Goal: Find specific page/section: Find specific page/section

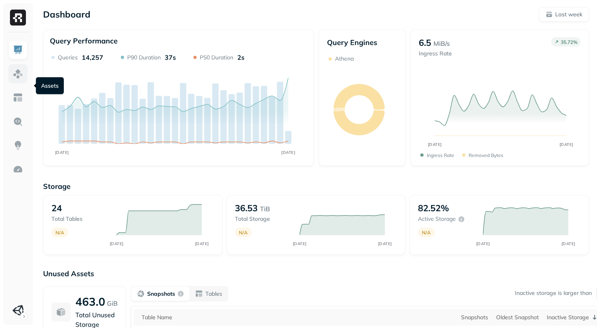
click at [19, 79] on img at bounding box center [18, 74] width 10 height 10
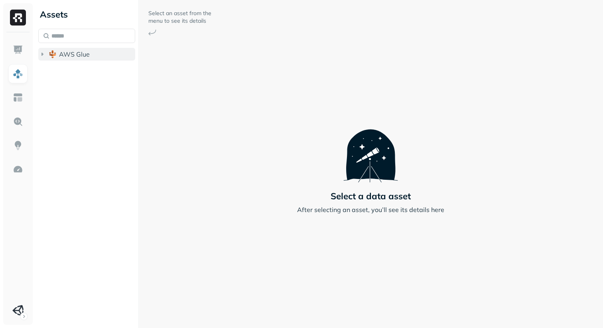
click at [45, 58] on icon "button" at bounding box center [42, 54] width 8 height 8
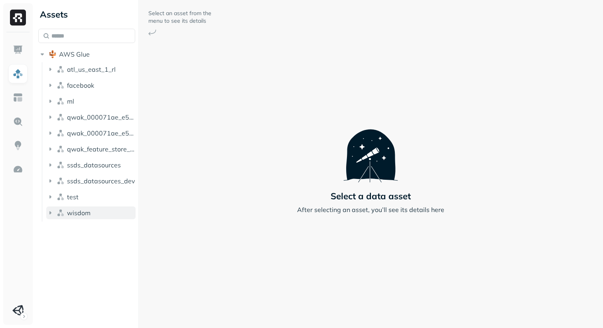
click at [53, 217] on icon "button" at bounding box center [50, 213] width 8 height 8
click at [59, 230] on icon "button" at bounding box center [58, 228] width 2 height 3
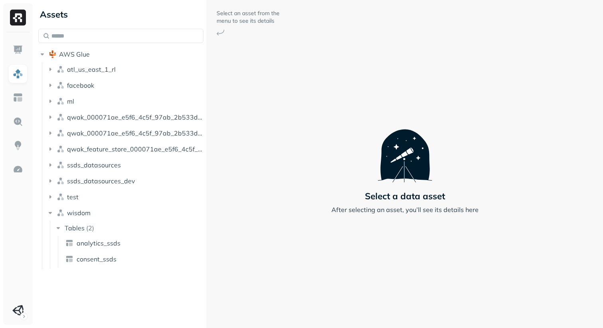
click at [207, 221] on div at bounding box center [207, 164] width 0 height 328
click at [115, 247] on span "analytics_ssds" at bounding box center [99, 243] width 44 height 8
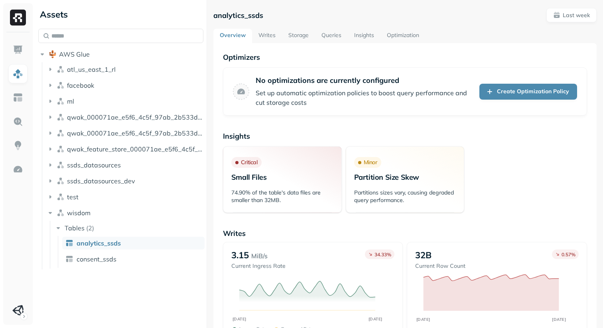
click at [409, 238] on p "Writes" at bounding box center [405, 233] width 364 height 9
